Goal: Complete application form

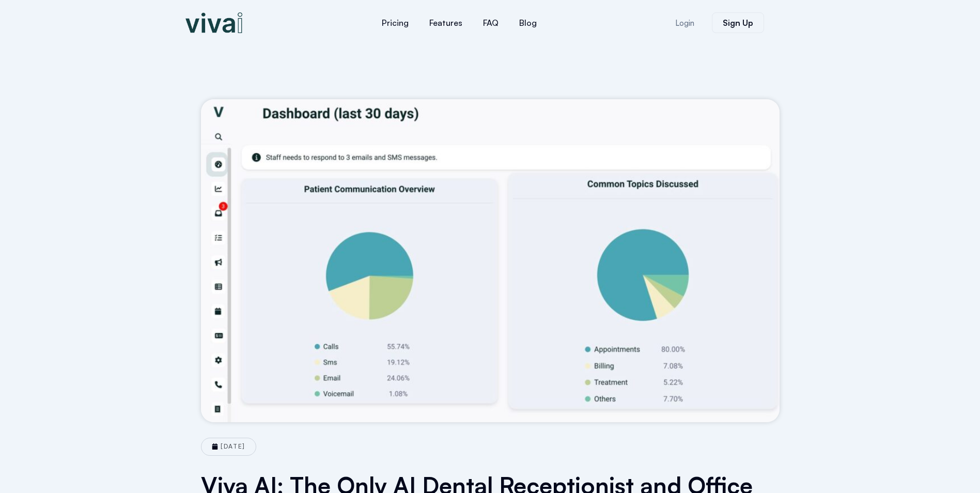
click at [208, 22] on img at bounding box center [214, 22] width 57 height 21
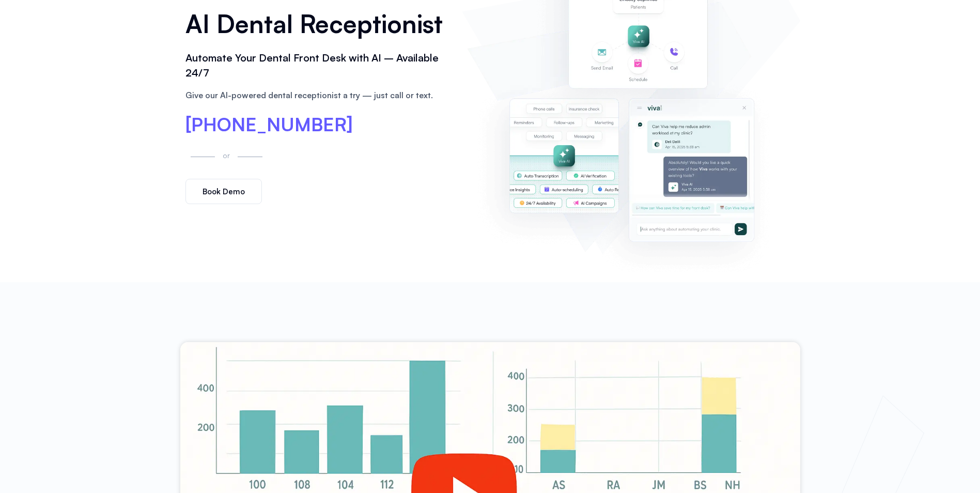
scroll to position [103, 0]
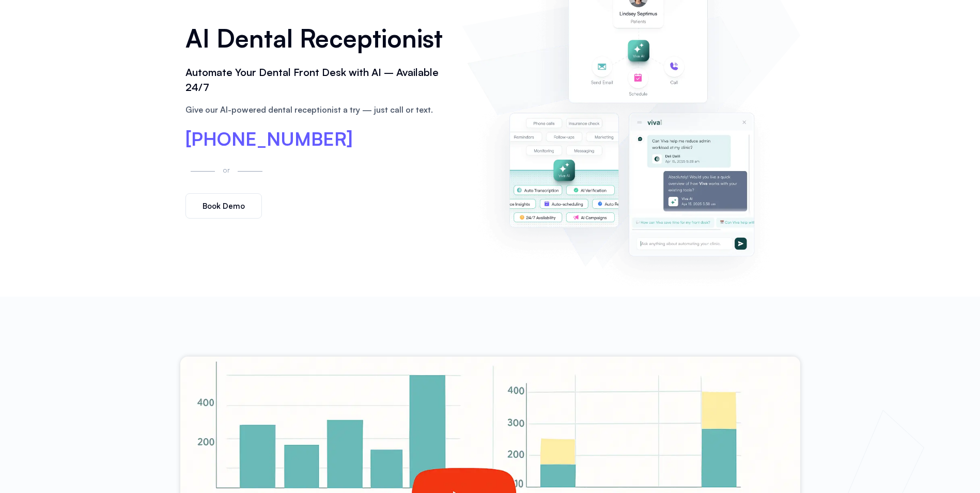
click at [225, 207] on span "Book Demo" at bounding box center [224, 206] width 42 height 8
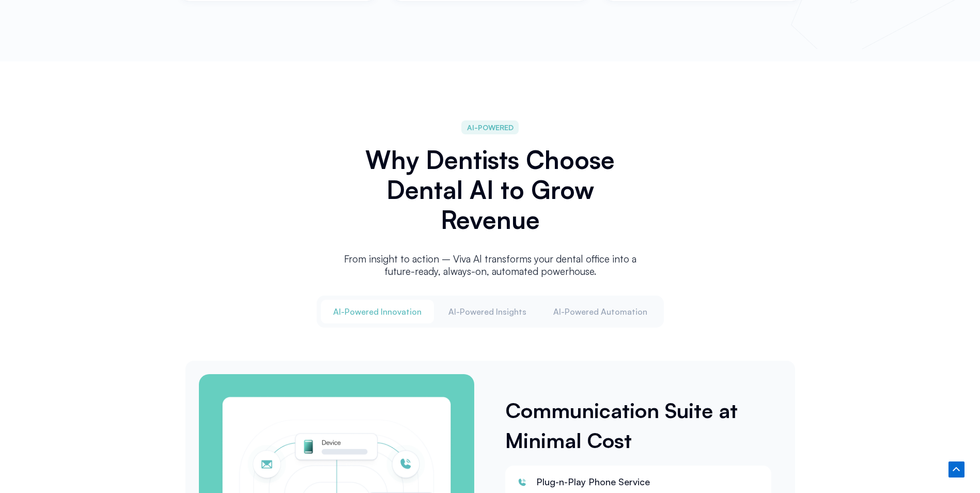
scroll to position [1189, 0]
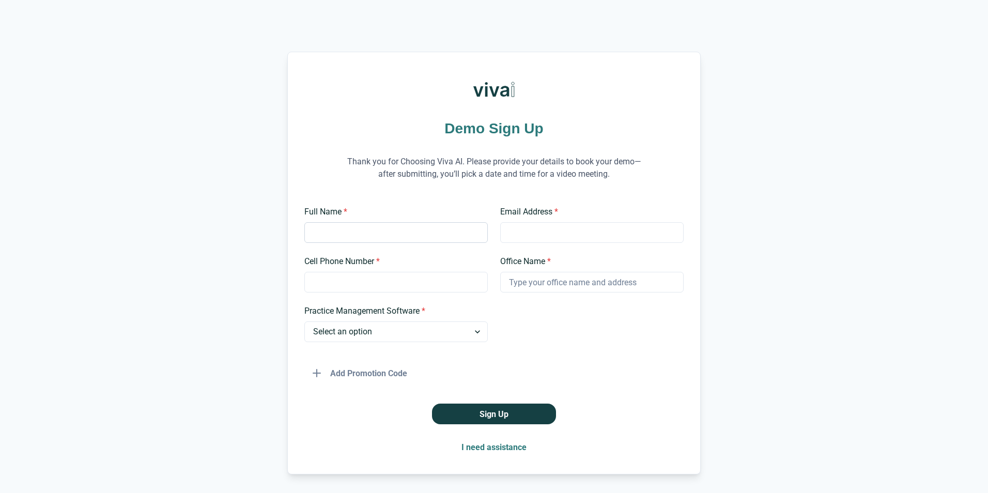
click at [343, 242] on input "Full Name *" at bounding box center [395, 232] width 183 height 21
type input "Abdelhamed Tamara"
type input "tibadental@yahoo.com"
type input "9175977843"
click at [474, 332] on select "Select an option Dentrix Open Dental EagleSoft Denticon Other" at bounding box center [395, 331] width 183 height 21
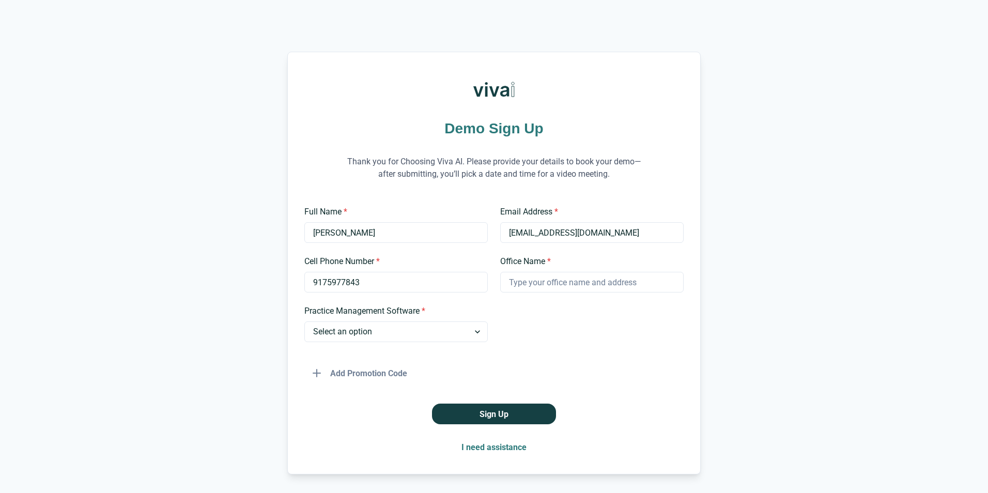
select select "Dentrix"
click at [304, 321] on select "Select an option Dentrix Open Dental EagleSoft Denticon Other" at bounding box center [395, 331] width 183 height 21
drag, startPoint x: 488, startPoint y: 417, endPoint x: 620, endPoint y: 322, distance: 161.8
click at [689, 424] on div "Demo Sign Up Thank you for Choosing Viva AI. Please provide your details to boo…" at bounding box center [493, 263] width 413 height 423
click at [546, 286] on input "Office Name *" at bounding box center [591, 282] width 183 height 21
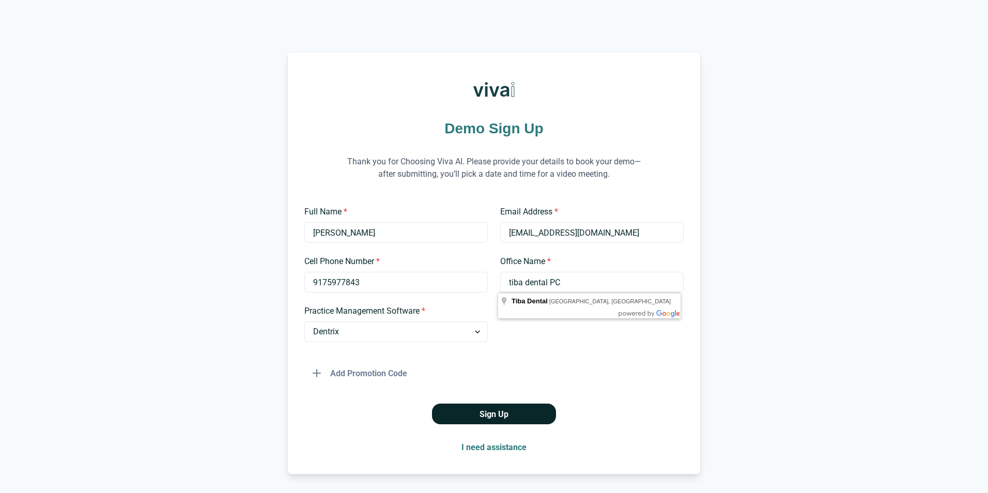
type input "tiba dental PC"
click at [471, 412] on button "Sign Up" at bounding box center [494, 414] width 124 height 21
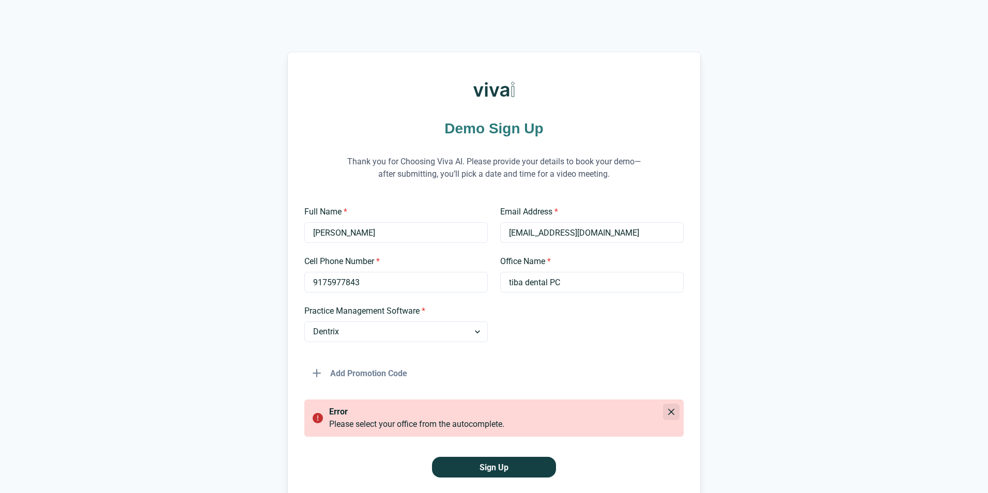
click at [669, 411] on icon "Close" at bounding box center [671, 412] width 6 height 6
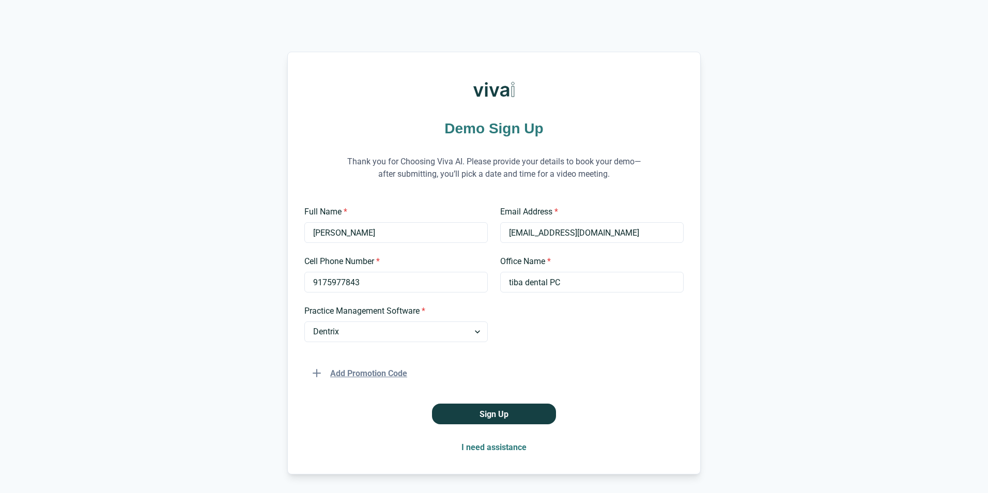
click at [369, 375] on button "Add Promotion Code" at bounding box center [359, 373] width 111 height 21
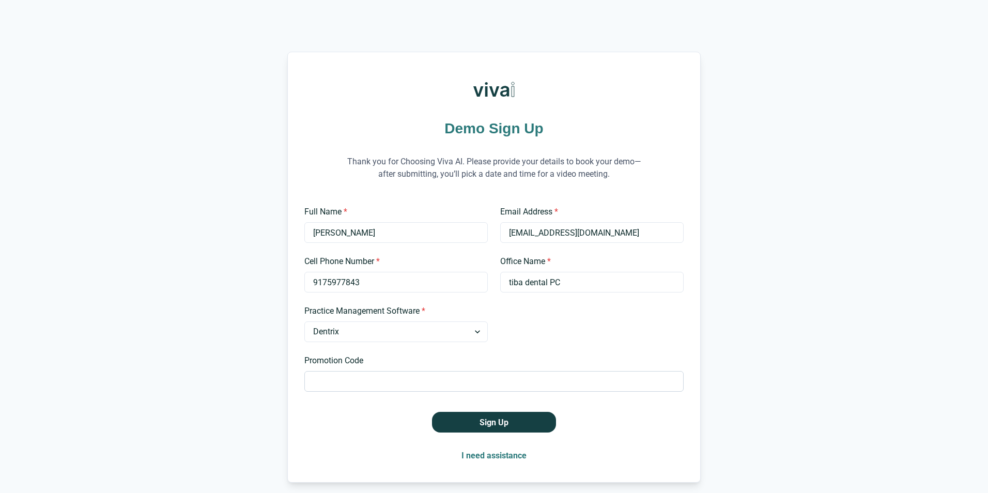
click at [412, 387] on input "Promotion Code" at bounding box center [493, 381] width 379 height 21
click at [498, 422] on button "Sign Up" at bounding box center [494, 422] width 124 height 21
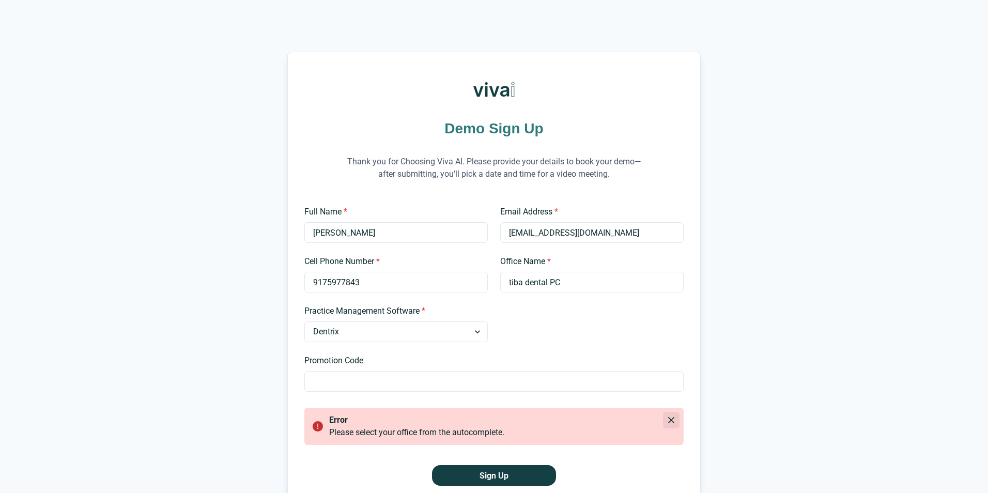
click at [668, 419] on icon "Close" at bounding box center [671, 420] width 6 height 6
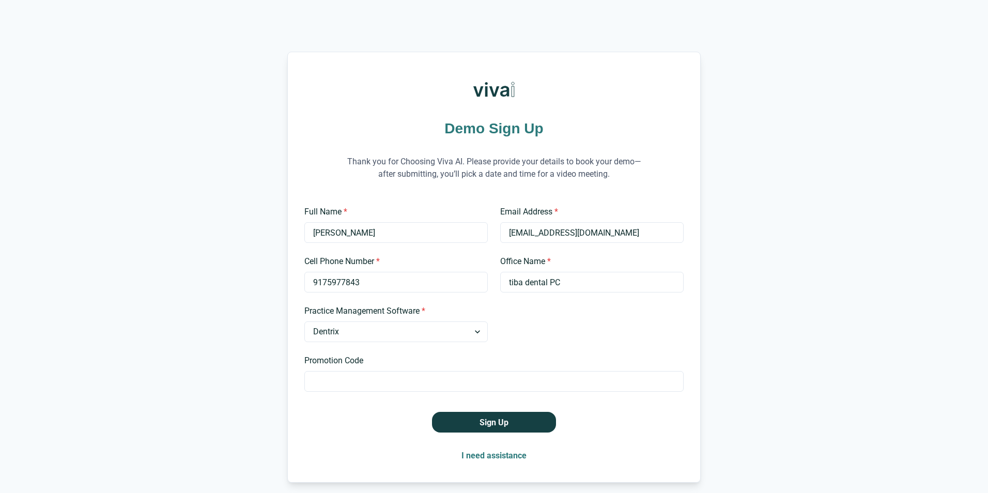
click at [484, 457] on button "I need assistance" at bounding box center [494, 455] width 82 height 21
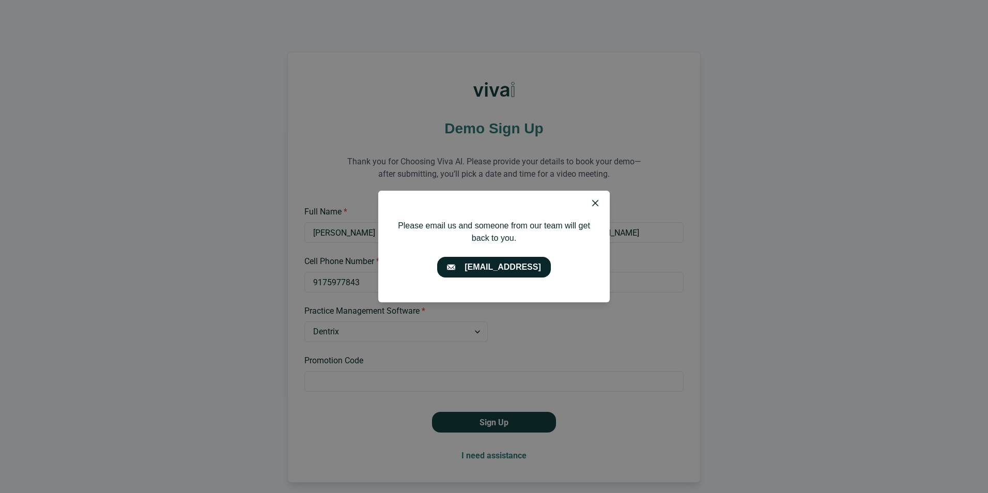
click at [493, 268] on link "[EMAIL_ADDRESS]" at bounding box center [494, 267] width 114 height 21
click at [501, 264] on link "[EMAIL_ADDRESS]" at bounding box center [494, 267] width 114 height 21
click at [493, 265] on link "[EMAIL_ADDRESS]" at bounding box center [494, 267] width 114 height 21
click at [598, 202] on icon "Close" at bounding box center [595, 203] width 6 height 6
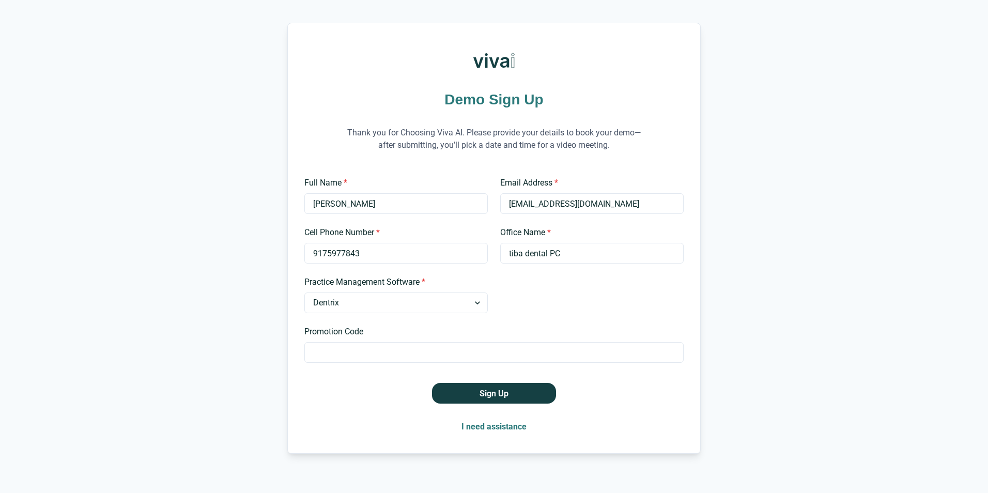
scroll to position [41, 0]
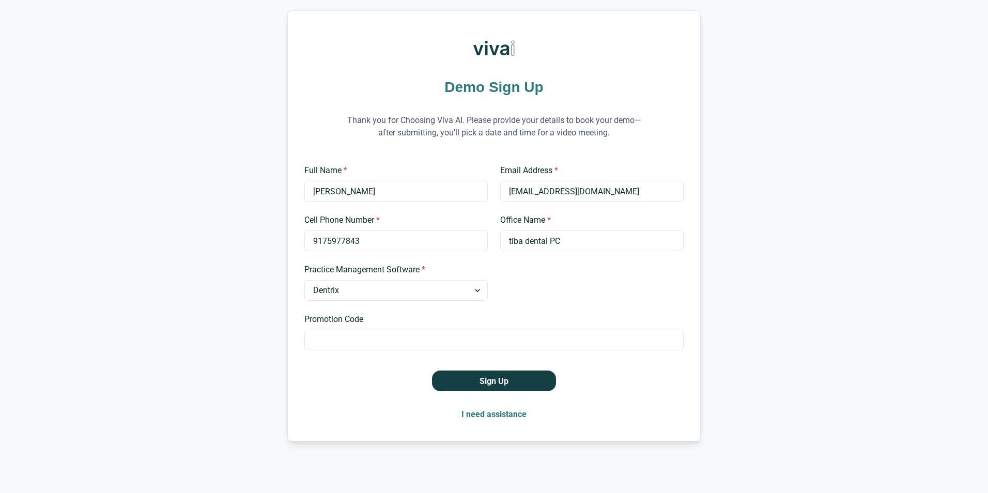
click at [140, 198] on div "Demo Sign Up Thank you for Choosing Viva AI. Please provide your details to boo…" at bounding box center [494, 225] width 988 height 431
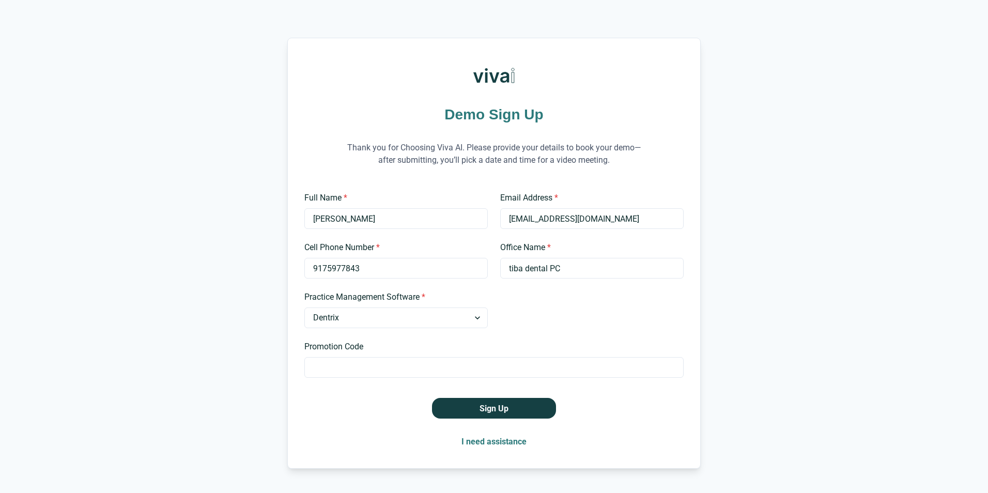
scroll to position [0, 0]
